Goal: Information Seeking & Learning: Learn about a topic

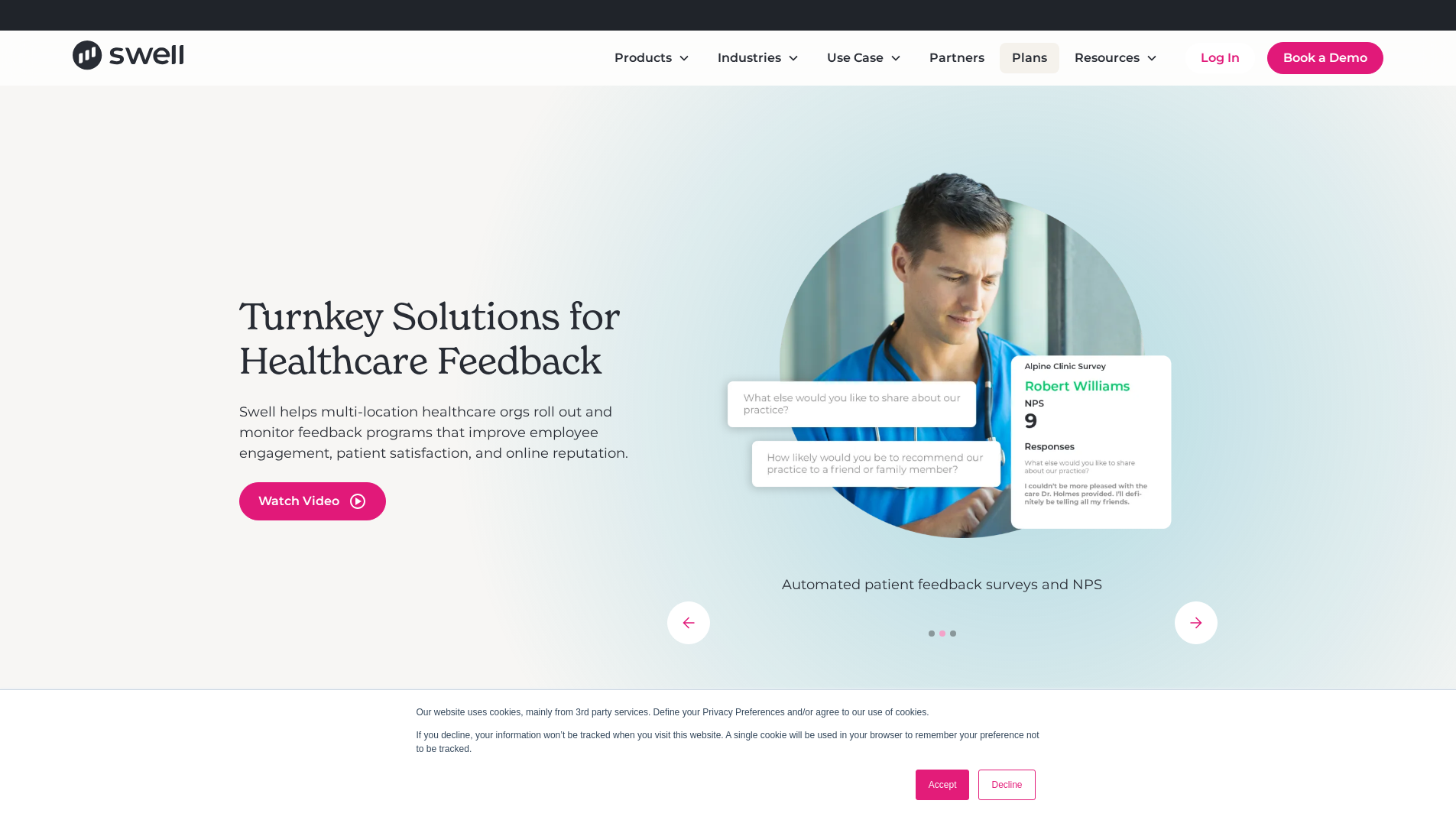
click at [1049, 63] on link "Plans" at bounding box center [1029, 58] width 59 height 30
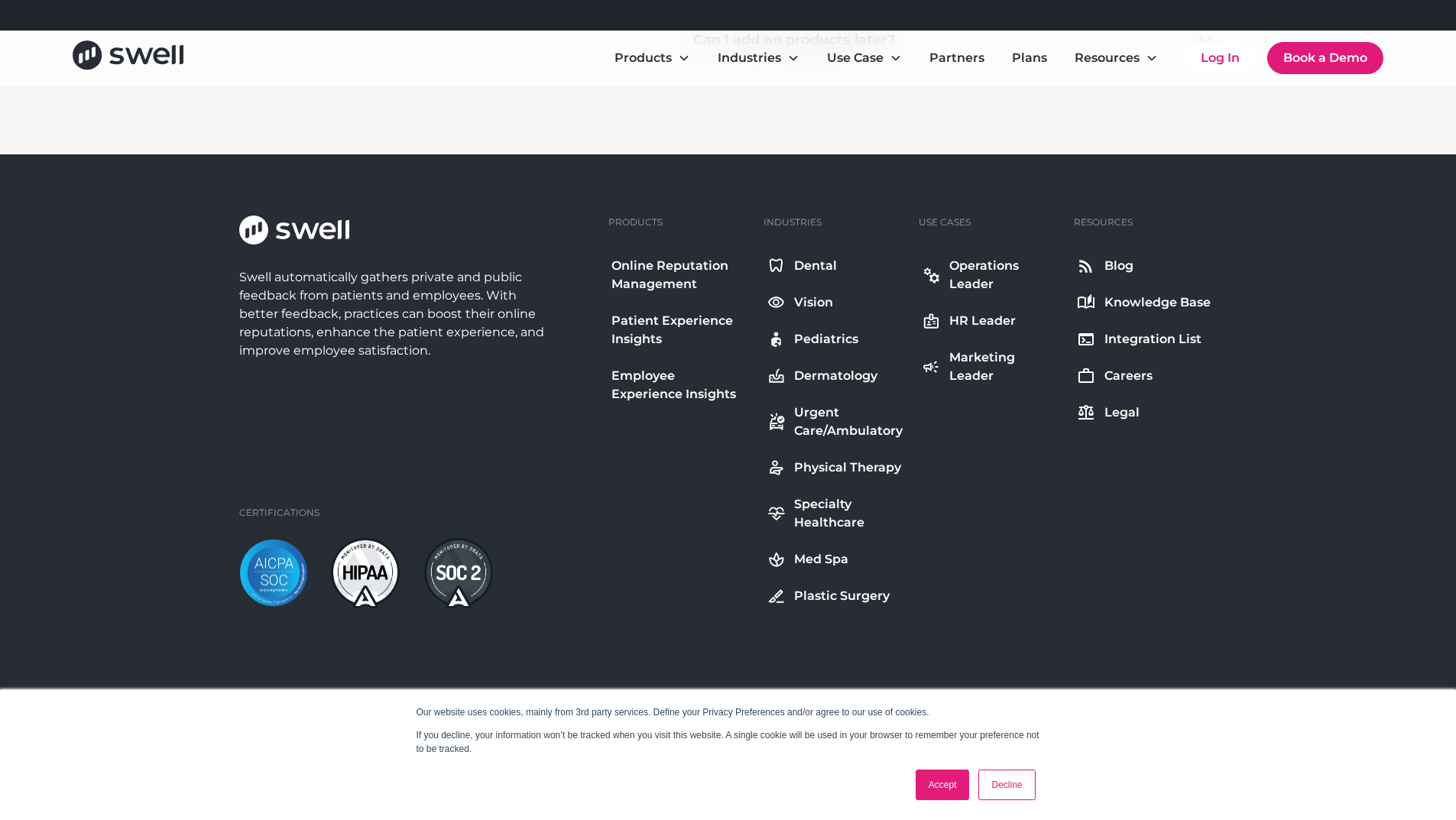
scroll to position [1734, 0]
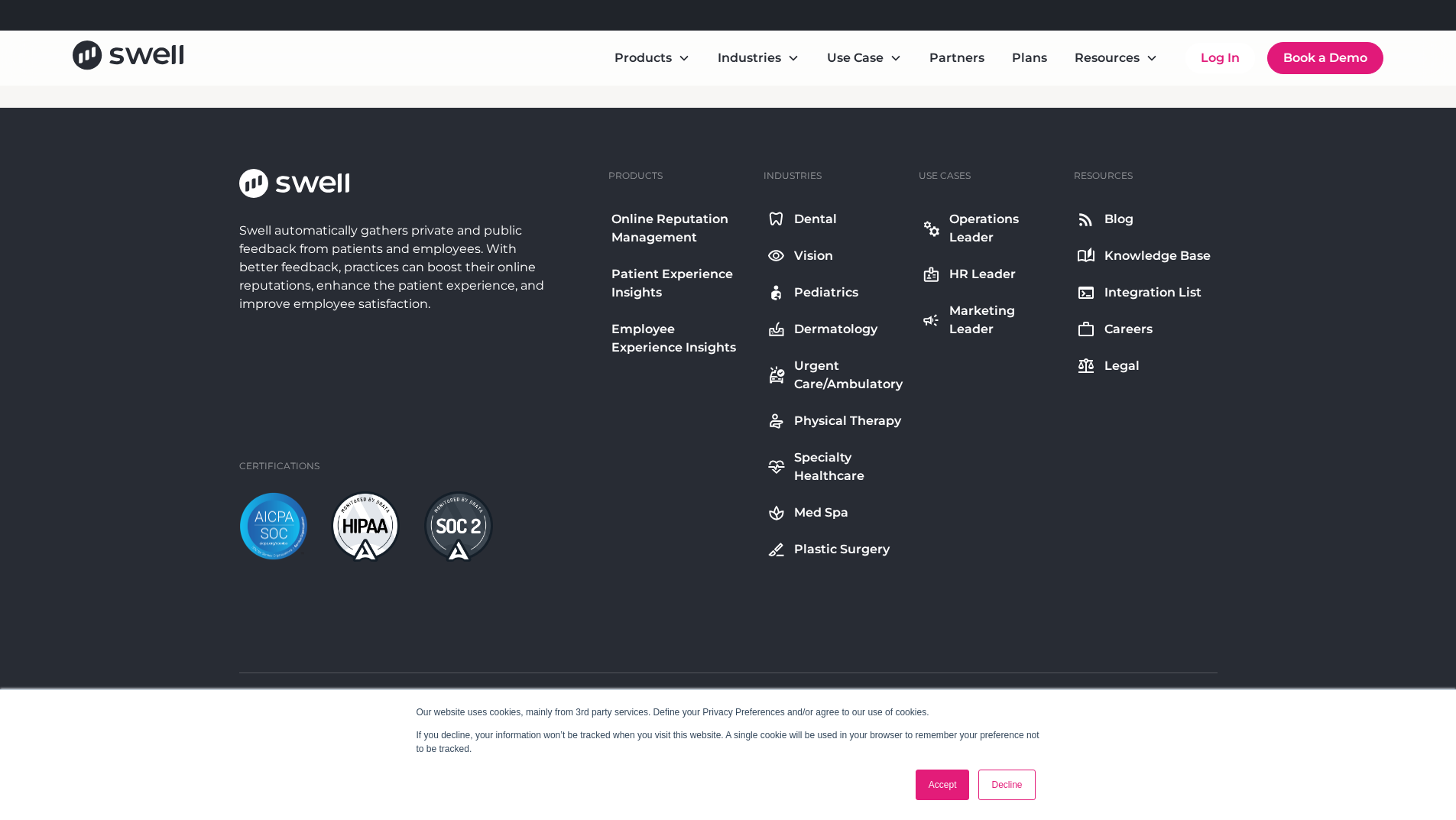
click at [673, 237] on div "Online Reputation Management" at bounding box center [680, 228] width 137 height 37
